Goal: Information Seeking & Learning: Learn about a topic

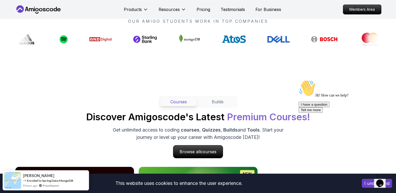
scroll to position [445, 0]
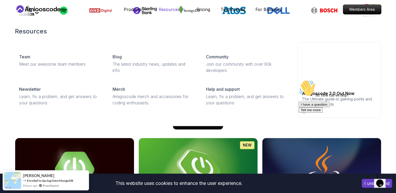
drag, startPoint x: 178, startPoint y: 8, endPoint x: 178, endPoint y: 11, distance: 3.2
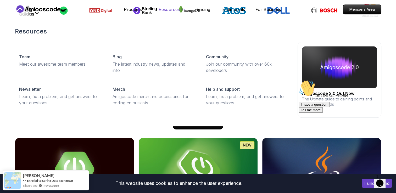
click at [178, 9] on p "Resources" at bounding box center [169, 9] width 21 height 6
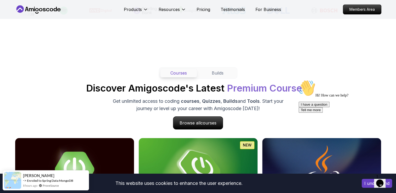
scroll to position [366, 0]
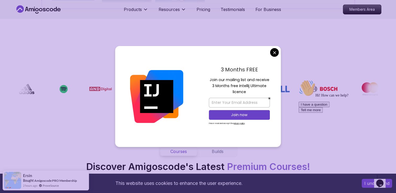
click at [272, 57] on div "3 Months FREE Join our mailing list and receive 3 Months free Intellij Ultimate…" at bounding box center [239, 96] width 83 height 101
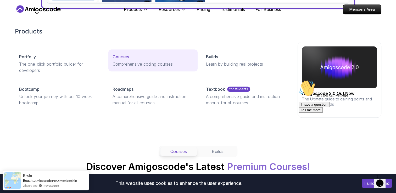
click at [144, 69] on link "Courses Comprehensive coding courses" at bounding box center [152, 60] width 89 height 22
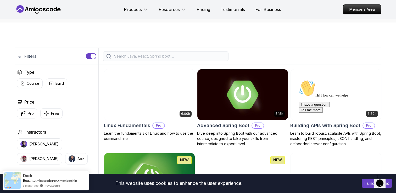
scroll to position [131, 0]
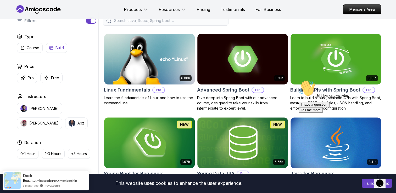
click at [53, 78] on p "Free" at bounding box center [55, 77] width 8 height 5
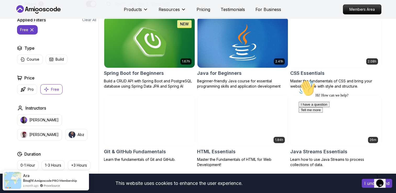
scroll to position [157, 0]
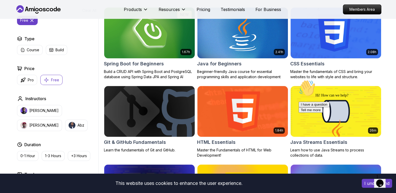
click at [161, 52] on img at bounding box center [149, 32] width 95 height 53
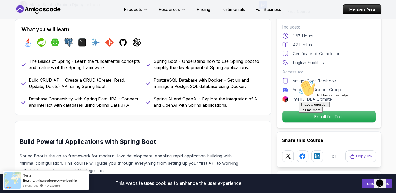
scroll to position [183, 0]
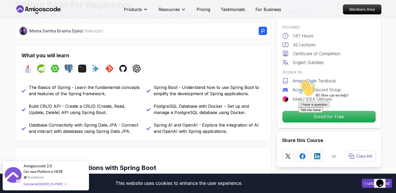
click at [307, 82] on div "Hi! How can we help? I have a question Tell me more" at bounding box center [346, 96] width 94 height 33
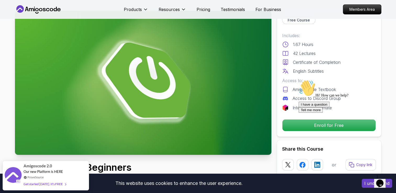
scroll to position [0, 0]
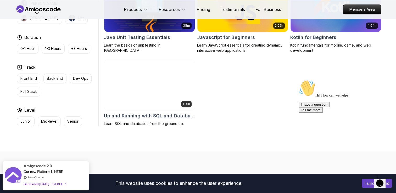
scroll to position [366, 0]
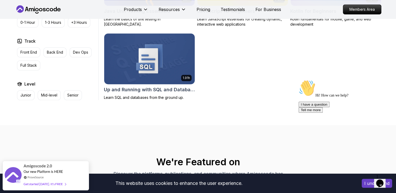
click at [140, 89] on h2 "Up and Running with SQL and Databases" at bounding box center [149, 89] width 91 height 7
